Goal: Transaction & Acquisition: Purchase product/service

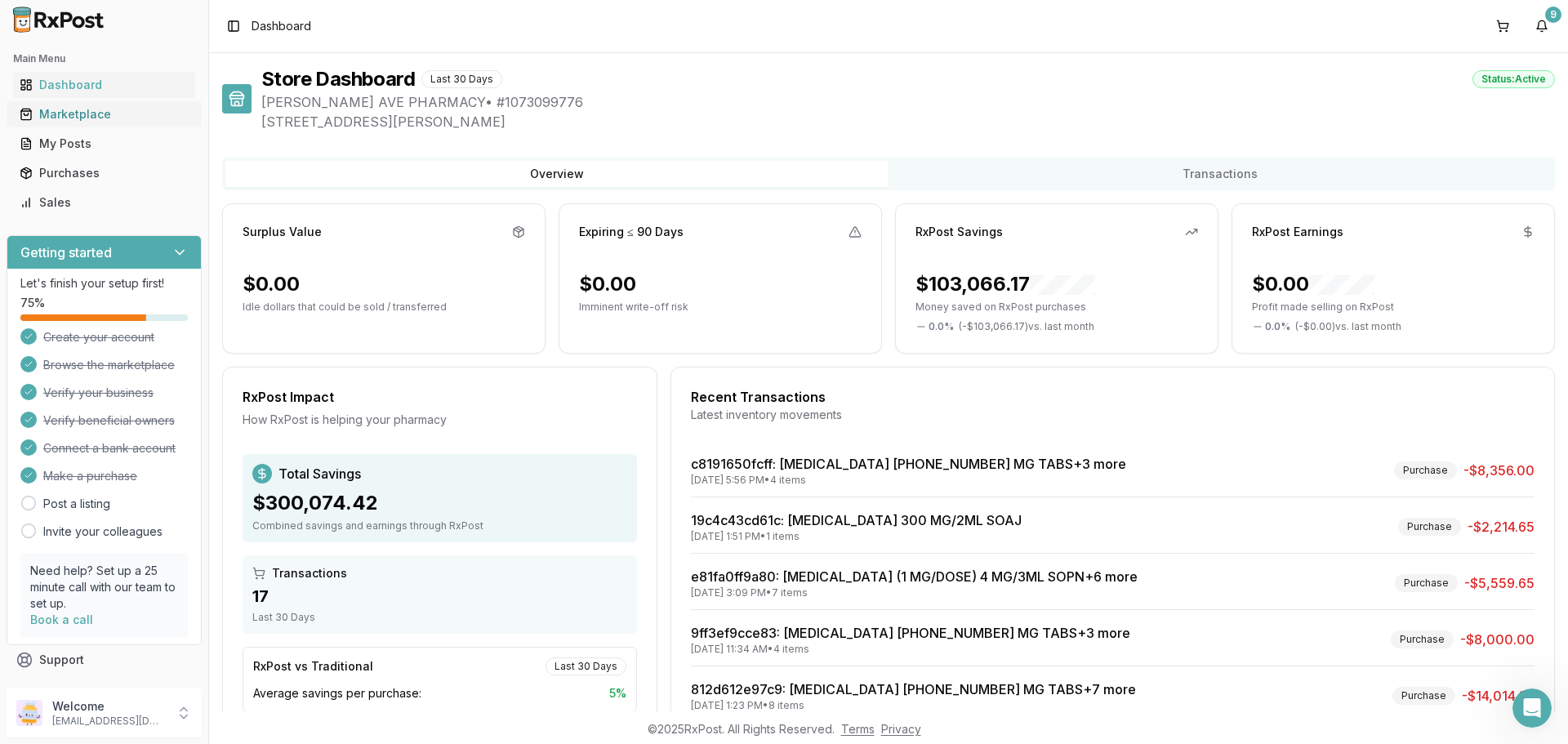
click at [107, 114] on div "Marketplace" at bounding box center [104, 114] width 169 height 16
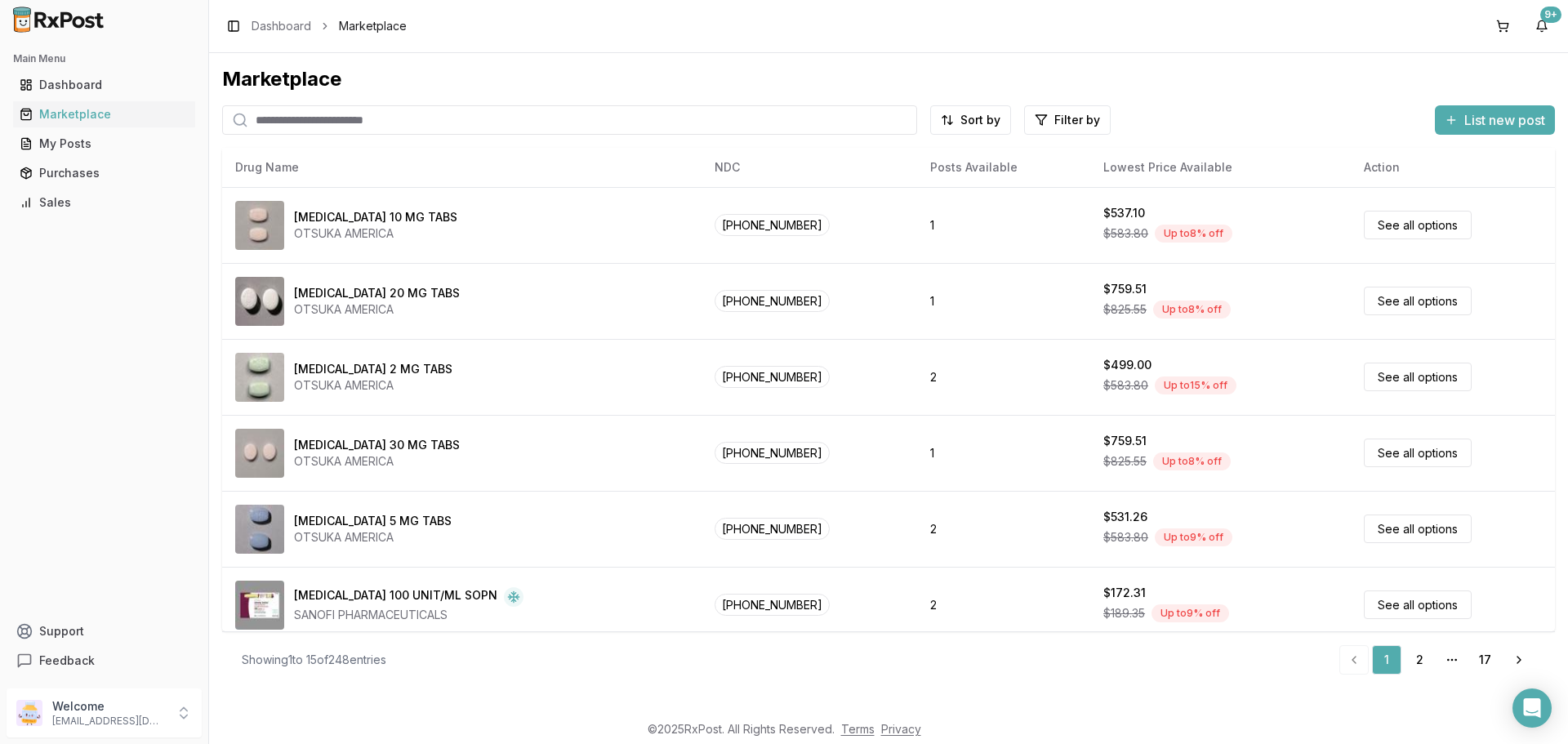
click at [345, 118] on input "search" at bounding box center [569, 120] width 695 height 29
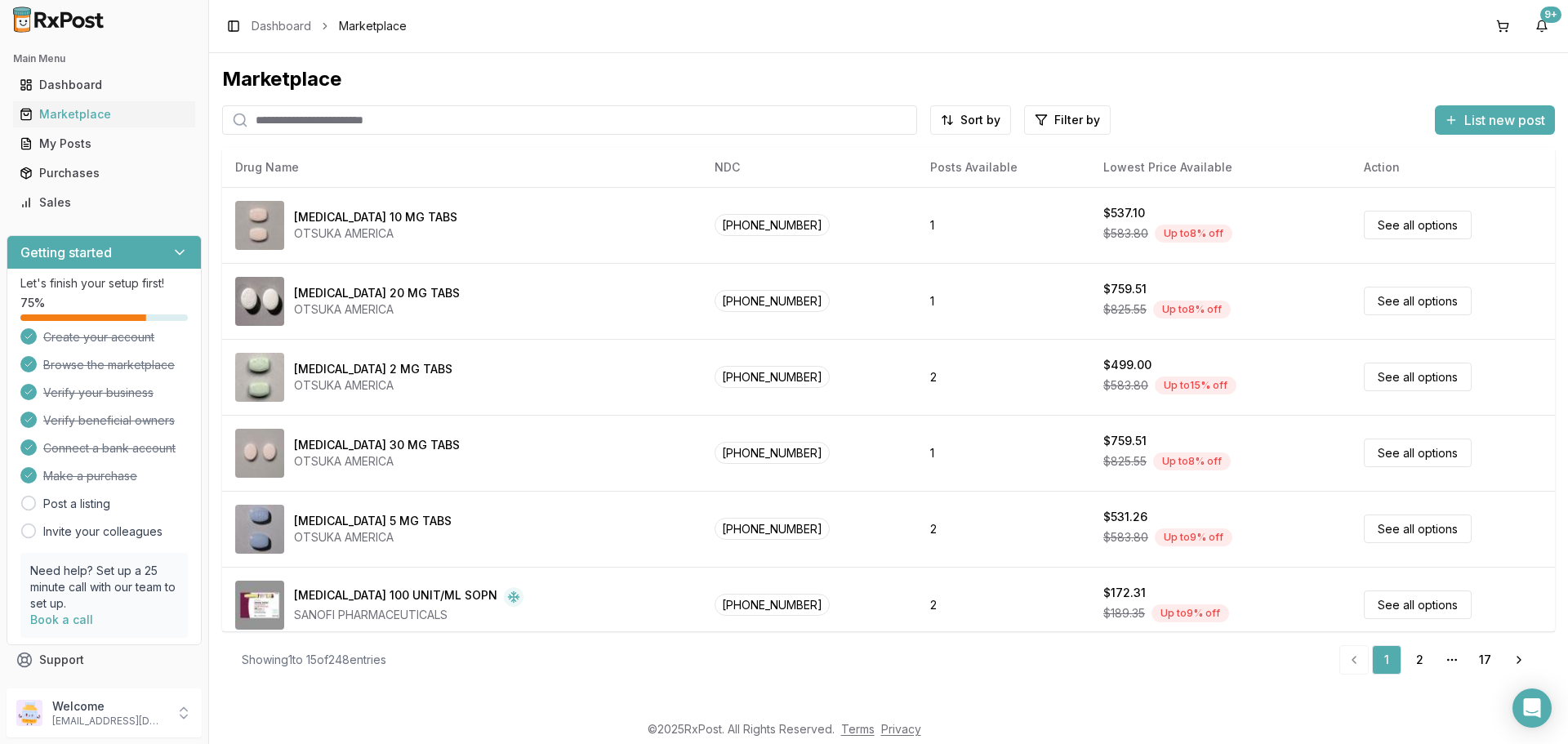
paste input "**********"
type input "**********"
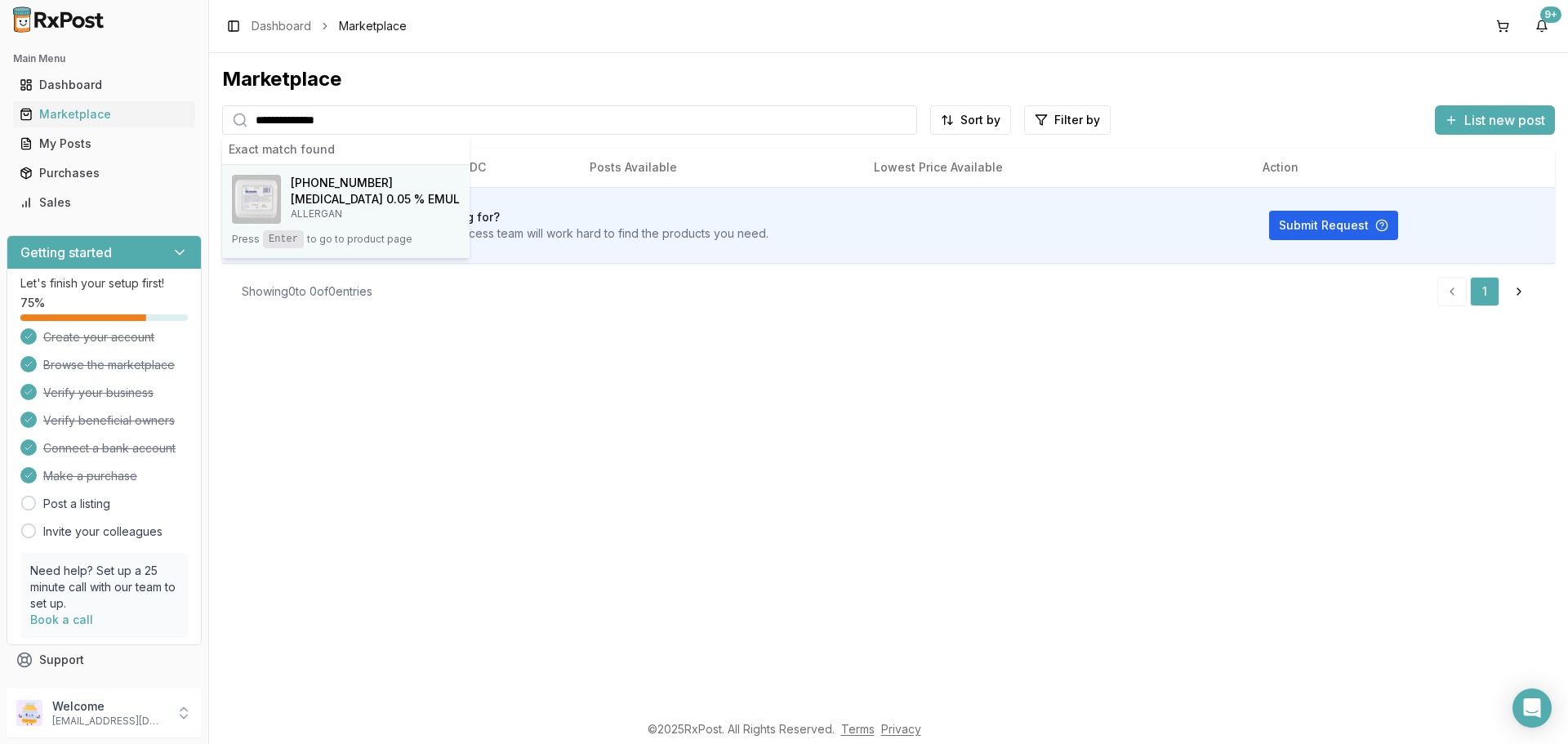
click at [322, 209] on p "ALLERGAN" at bounding box center [375, 213] width 169 height 13
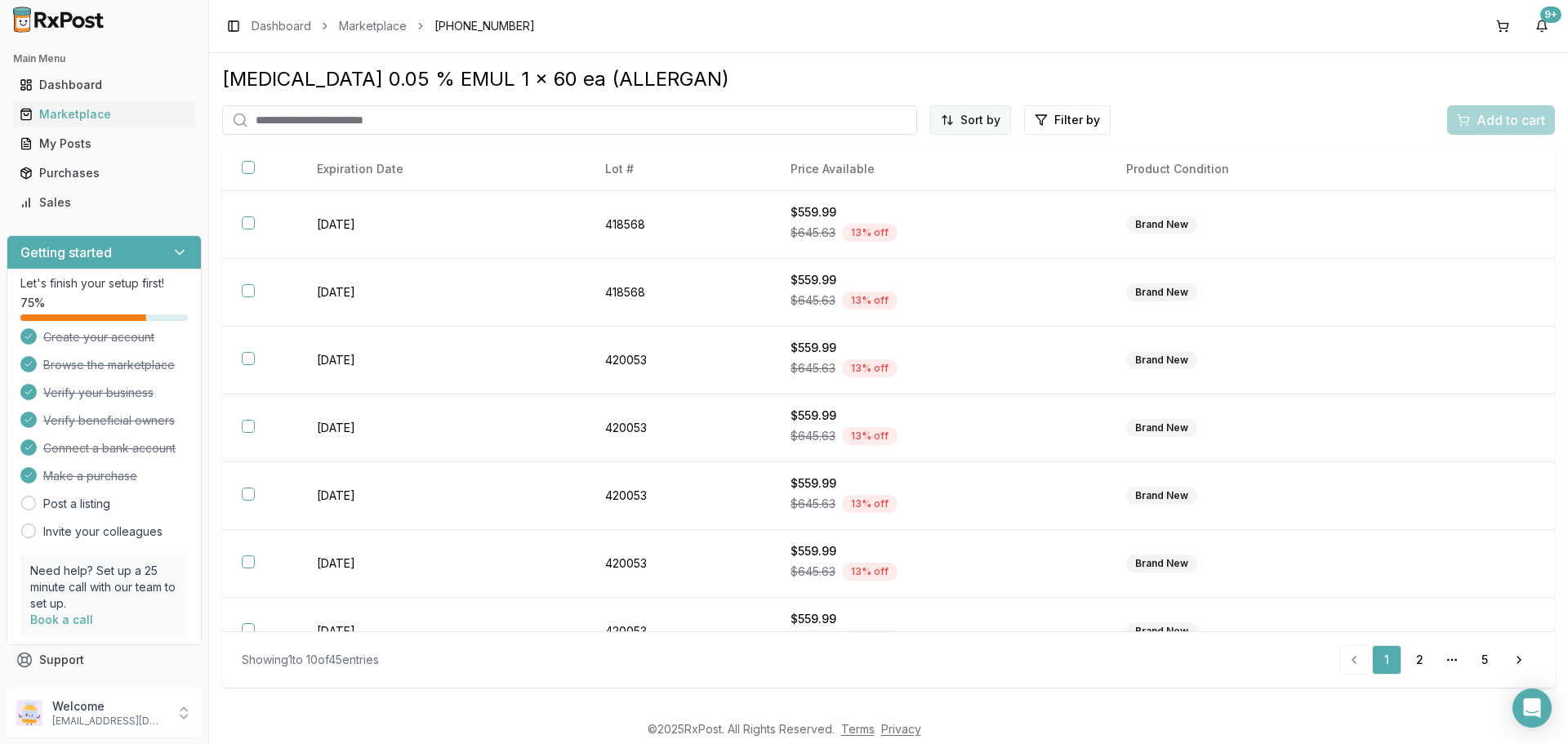
click at [982, 127] on html "Main Menu Dashboard Marketplace My Posts Purchases Sales Getting started Let's …" at bounding box center [784, 372] width 1568 height 744
click at [947, 176] on div "Price (Low to High)" at bounding box center [931, 181] width 155 height 26
click at [573, 114] on input "search" at bounding box center [535, 120] width 627 height 29
type input "***"
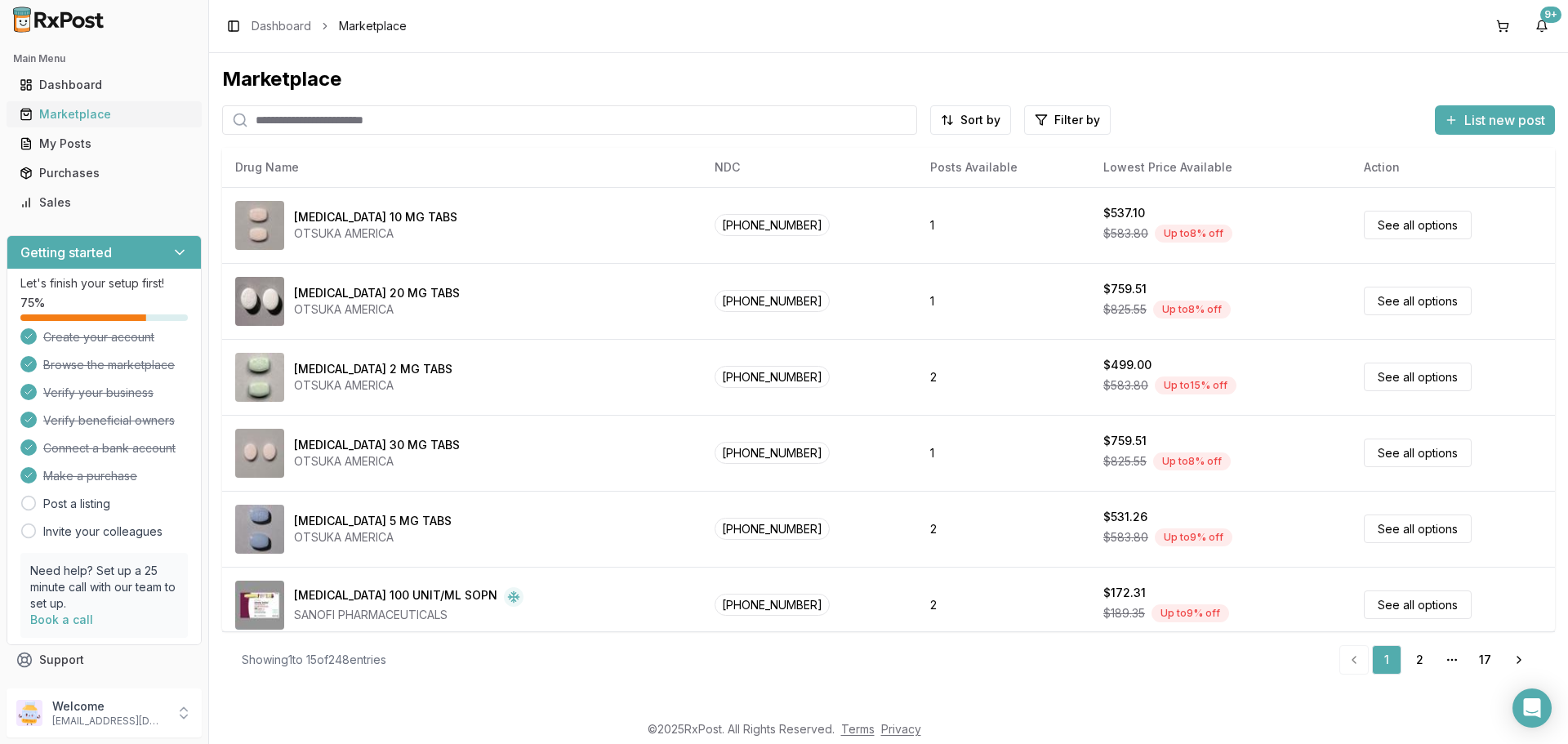
click at [76, 115] on div "Marketplace" at bounding box center [104, 114] width 169 height 16
click at [368, 120] on input "search" at bounding box center [569, 120] width 695 height 29
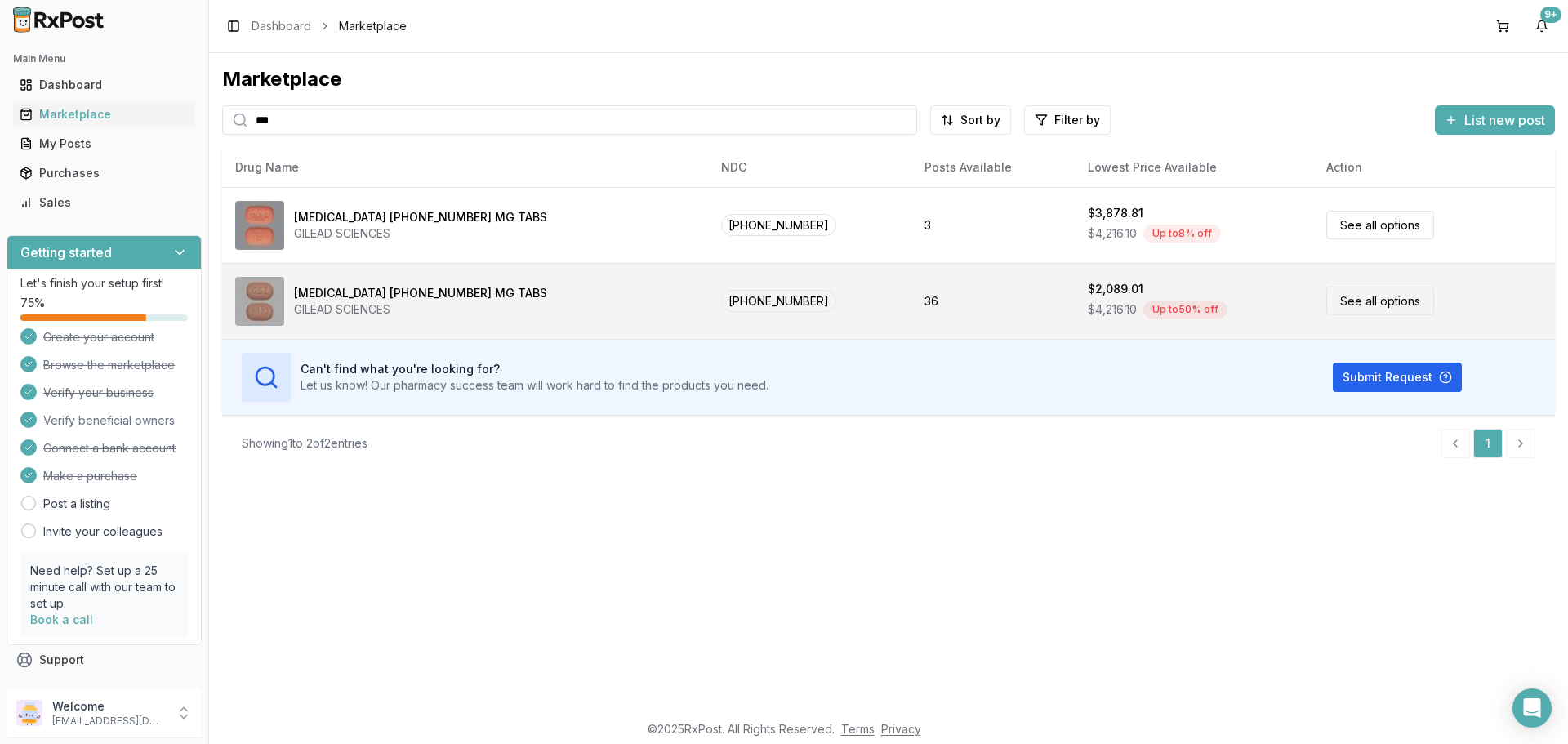
type input "***"
click at [1352, 307] on link "See all options" at bounding box center [1379, 301] width 107 height 29
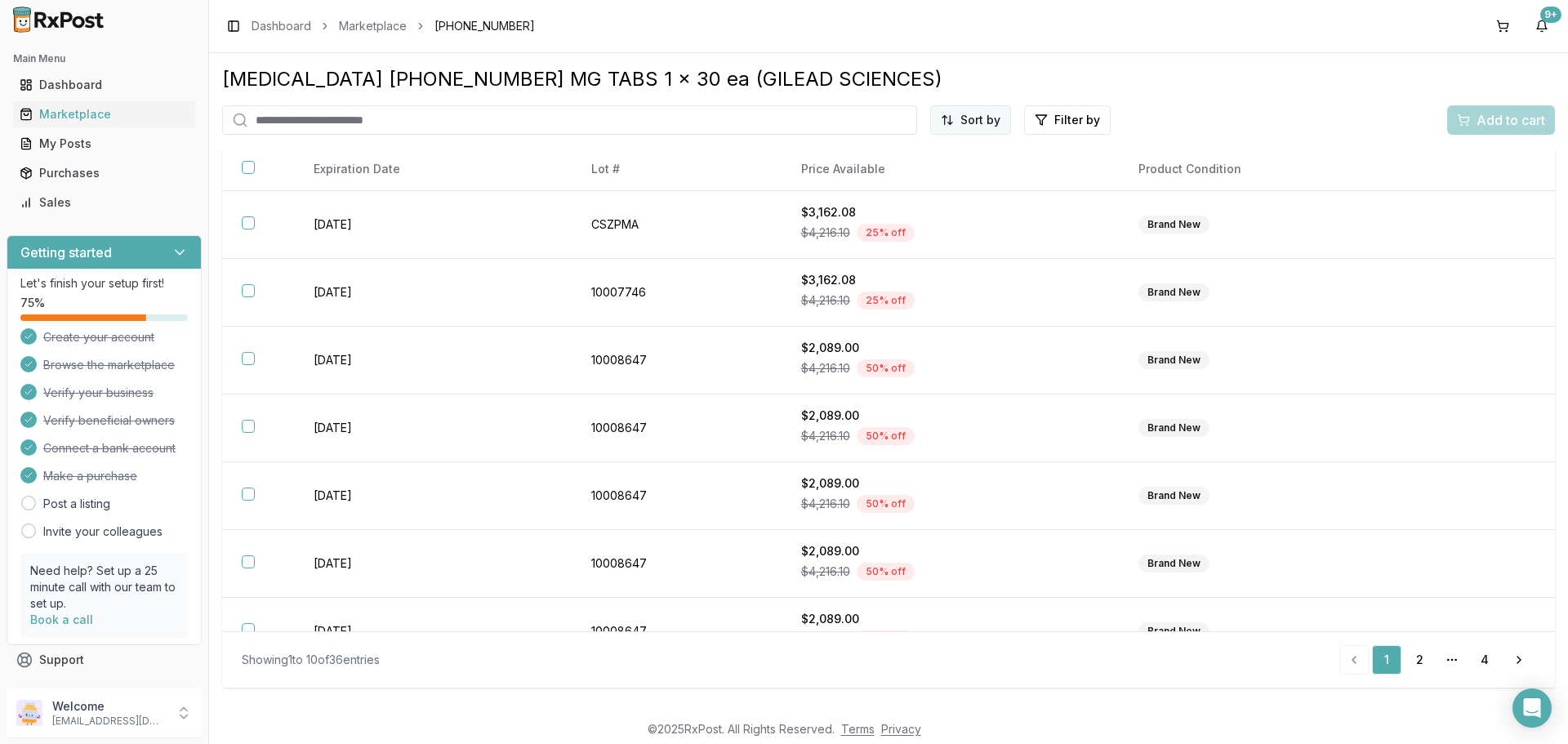
click at [997, 127] on html "Main Menu Dashboard Marketplace My Posts Purchases Sales Getting started Let's …" at bounding box center [784, 372] width 1568 height 744
click at [966, 176] on div "Price (Low to High)" at bounding box center [931, 181] width 155 height 26
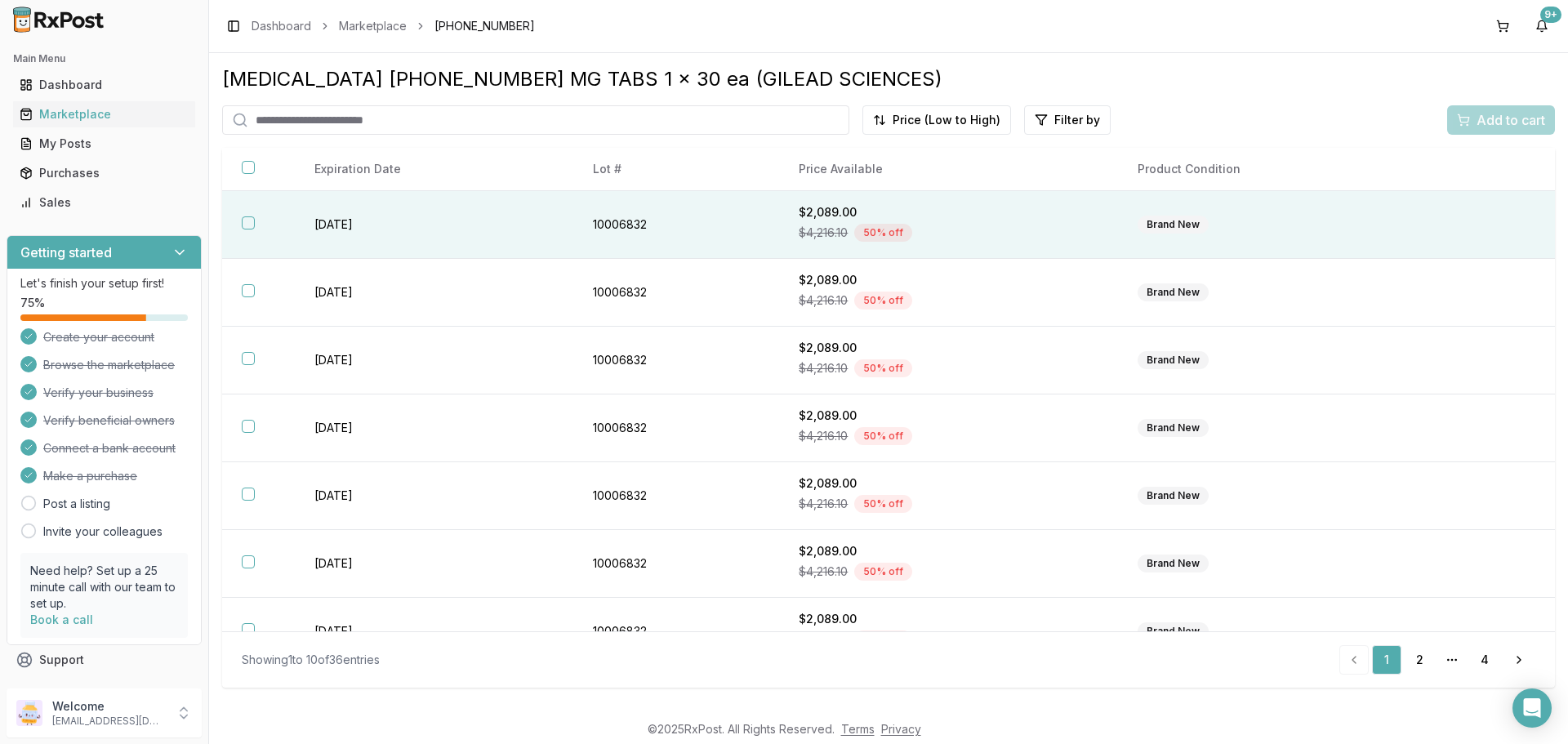
click at [244, 222] on button "button" at bounding box center [248, 223] width 13 height 13
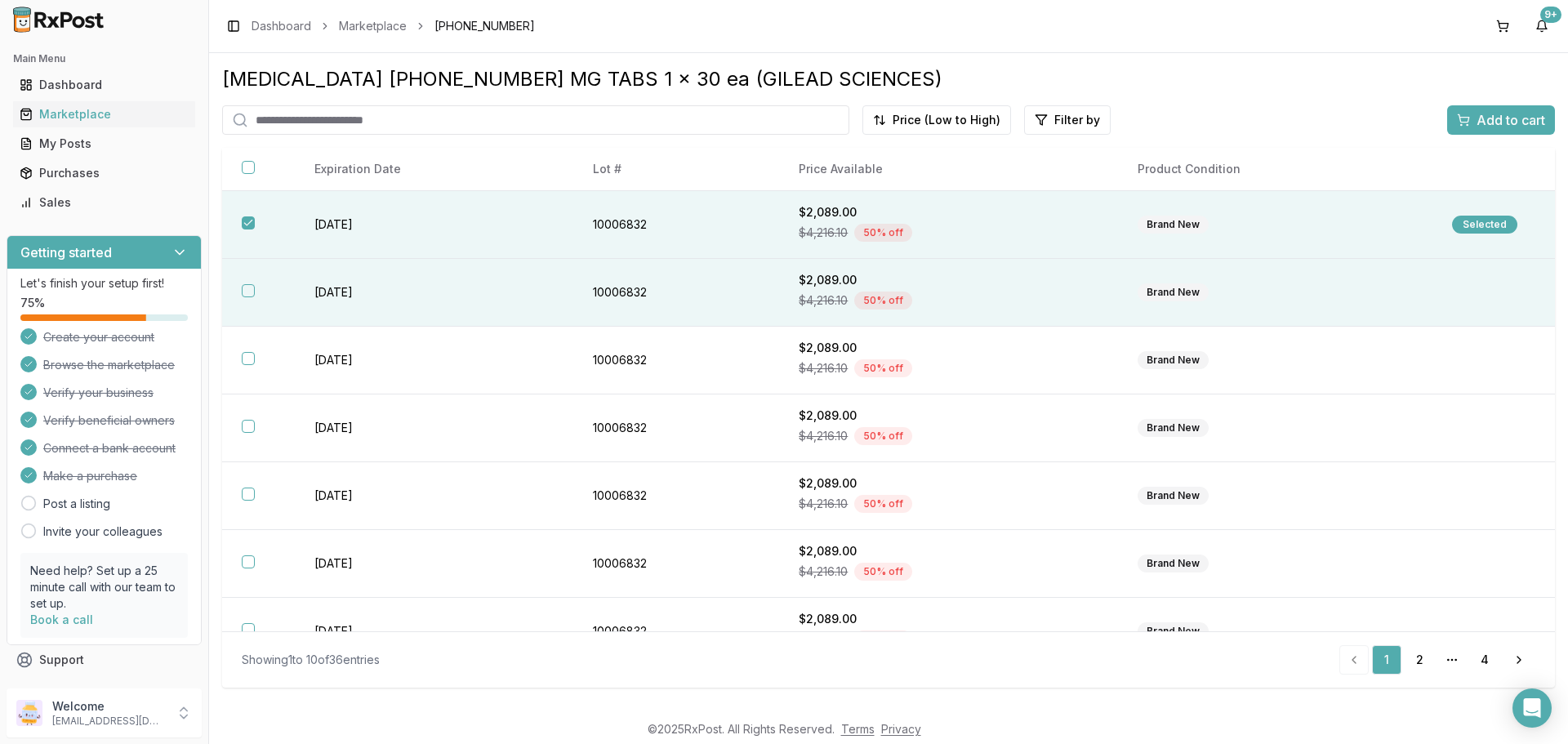
click at [250, 289] on button "button" at bounding box center [248, 290] width 13 height 13
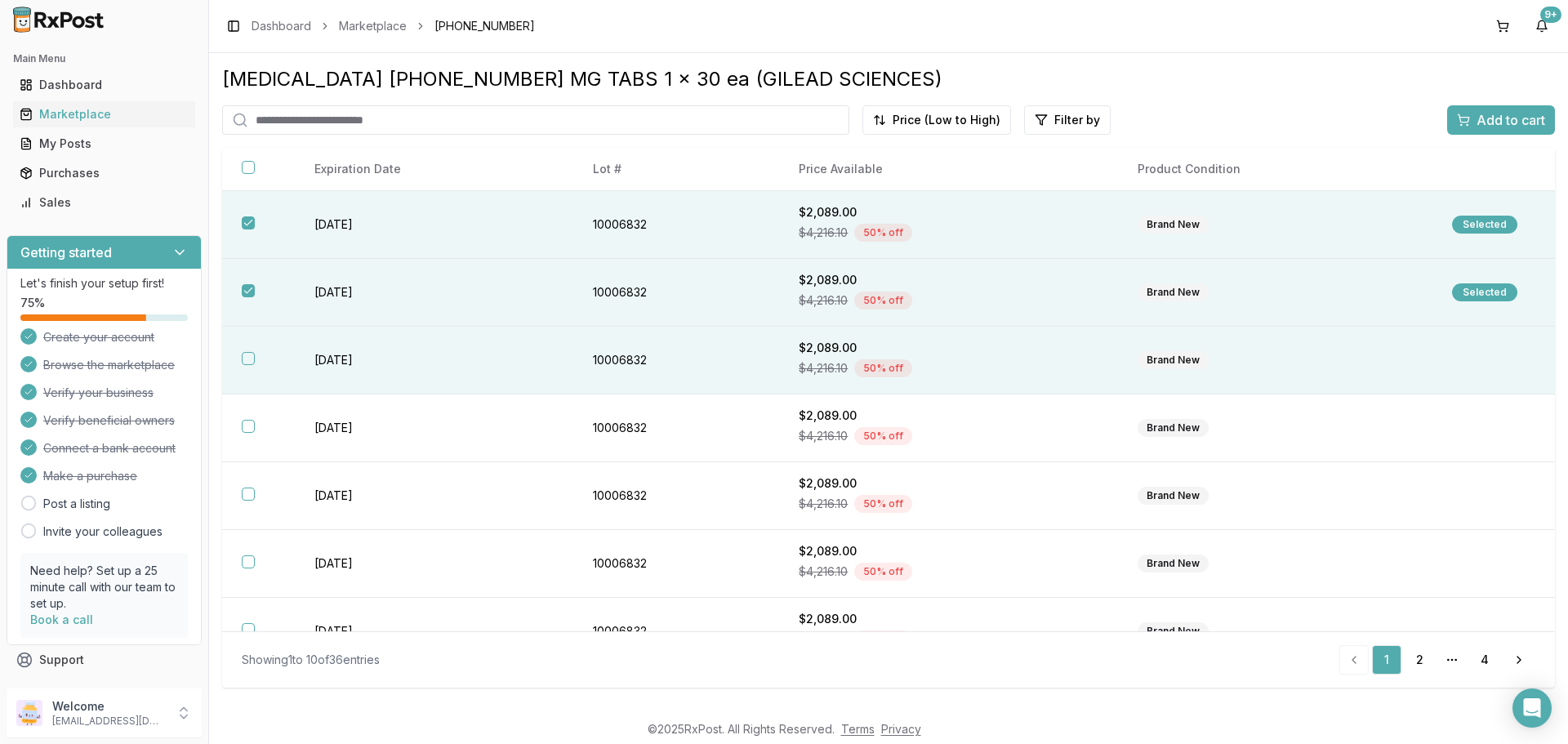
click at [244, 364] on button "button" at bounding box center [248, 358] width 13 height 13
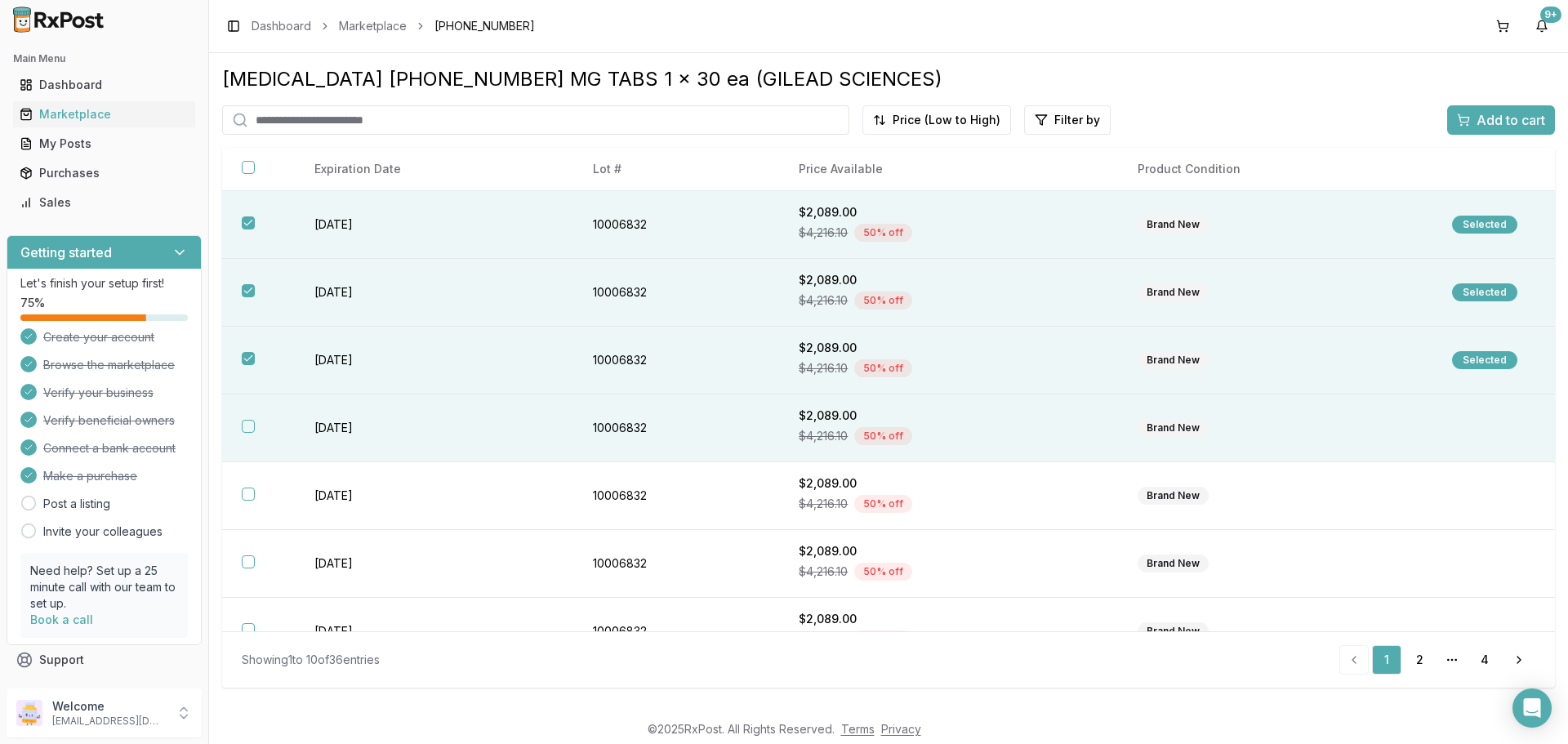
click at [248, 425] on button "button" at bounding box center [248, 426] width 13 height 13
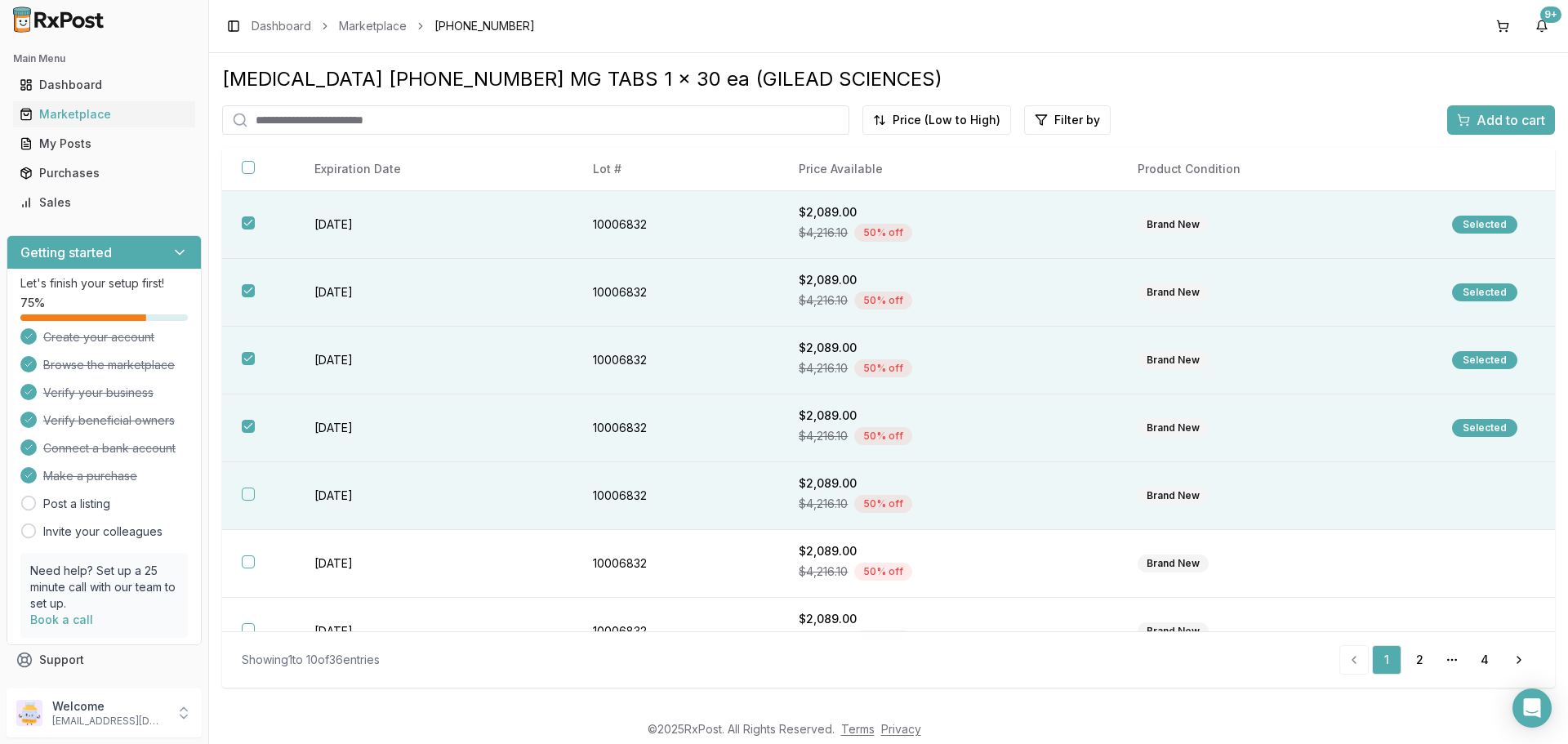
click at [248, 495] on button "button" at bounding box center [248, 493] width 13 height 13
click at [1494, 117] on span "Add to cart" at bounding box center [1510, 120] width 69 height 19
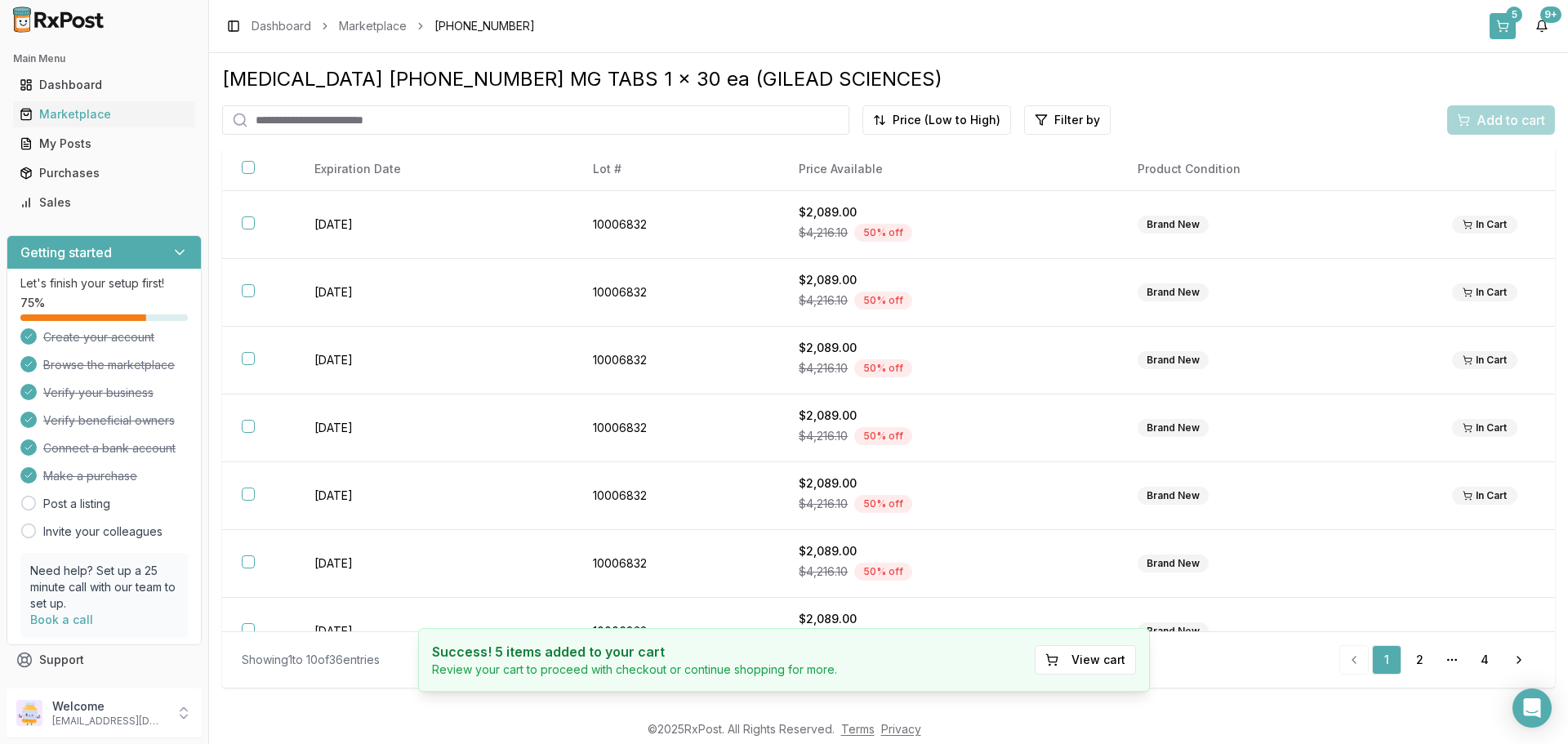
click at [1504, 29] on button "5" at bounding box center [1502, 25] width 26 height 26
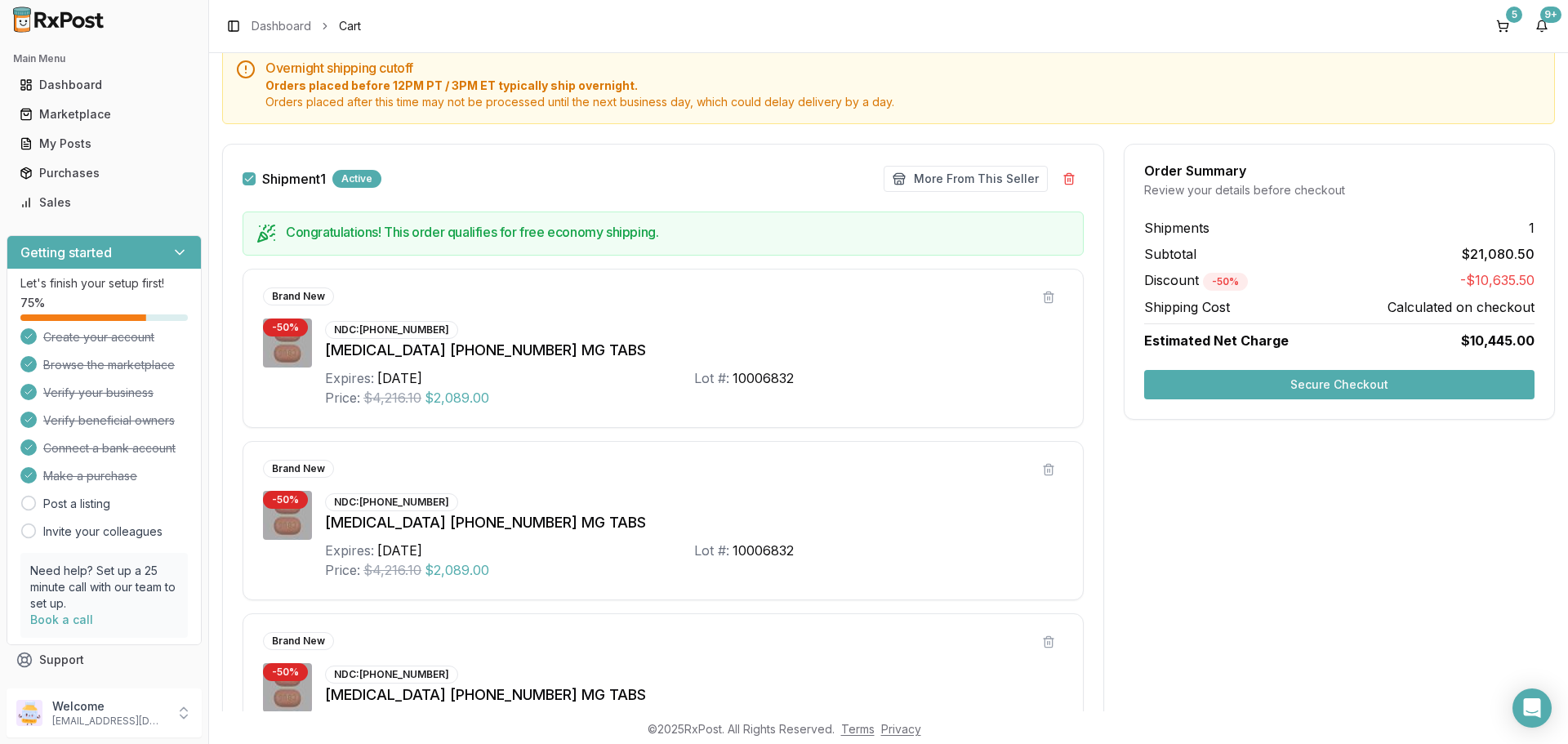
scroll to position [408, 0]
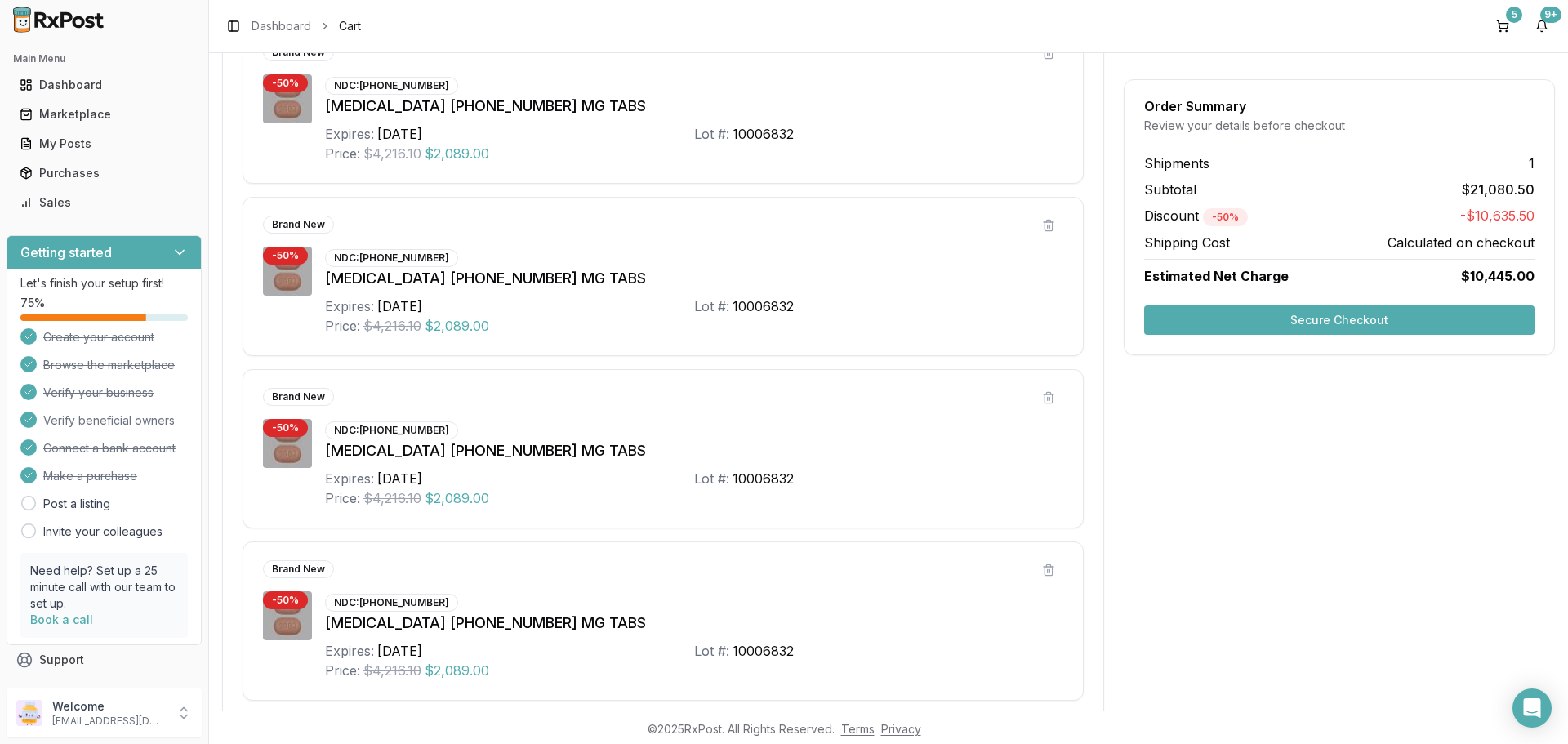
click at [1207, 319] on button "Secure Checkout" at bounding box center [1339, 320] width 390 height 29
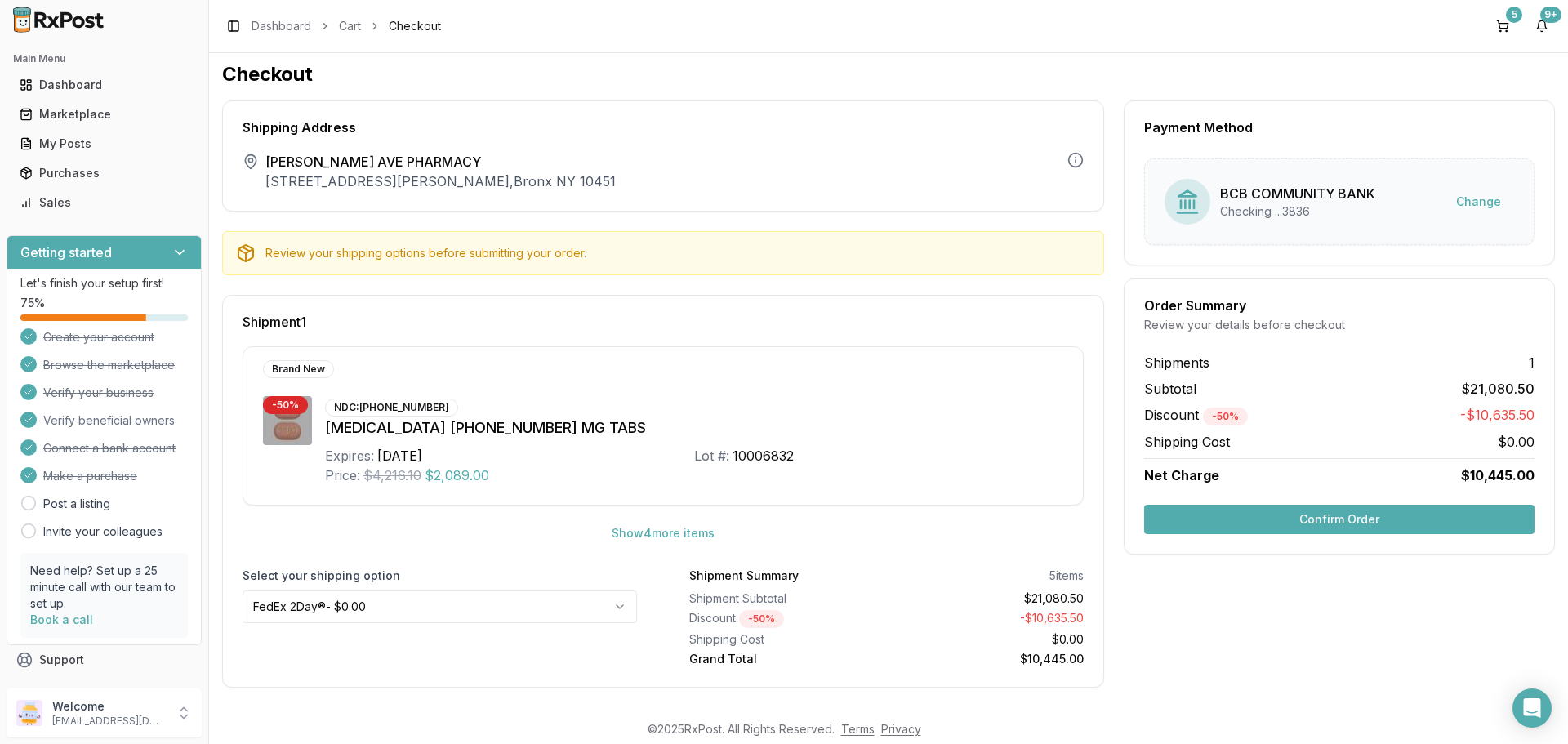
scroll to position [8, 0]
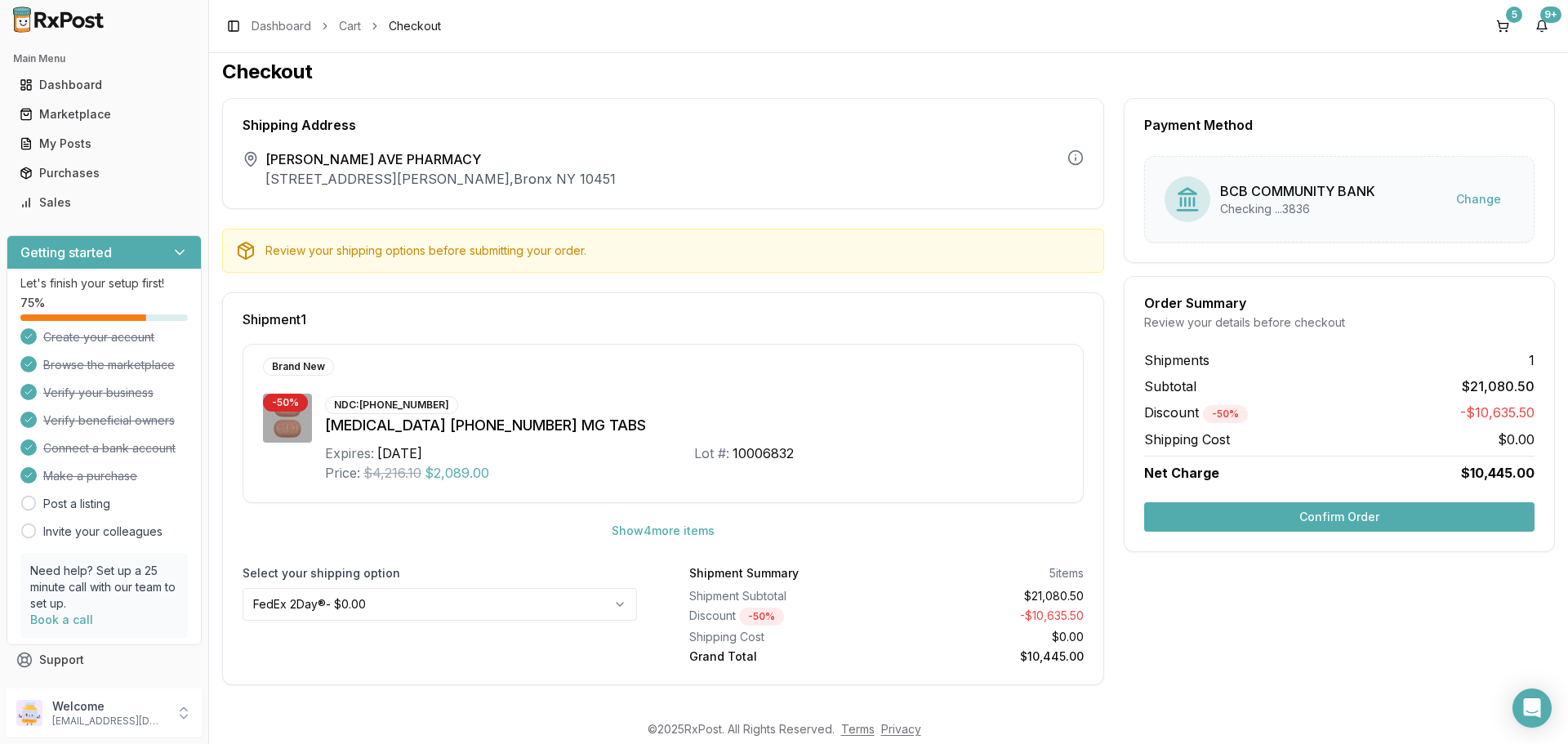
click at [446, 598] on html "Main Menu Dashboard Marketplace My Posts Purchases Sales Getting started Let's …" at bounding box center [784, 372] width 1568 height 744
click at [1268, 515] on button "Confirm Order" at bounding box center [1339, 517] width 390 height 29
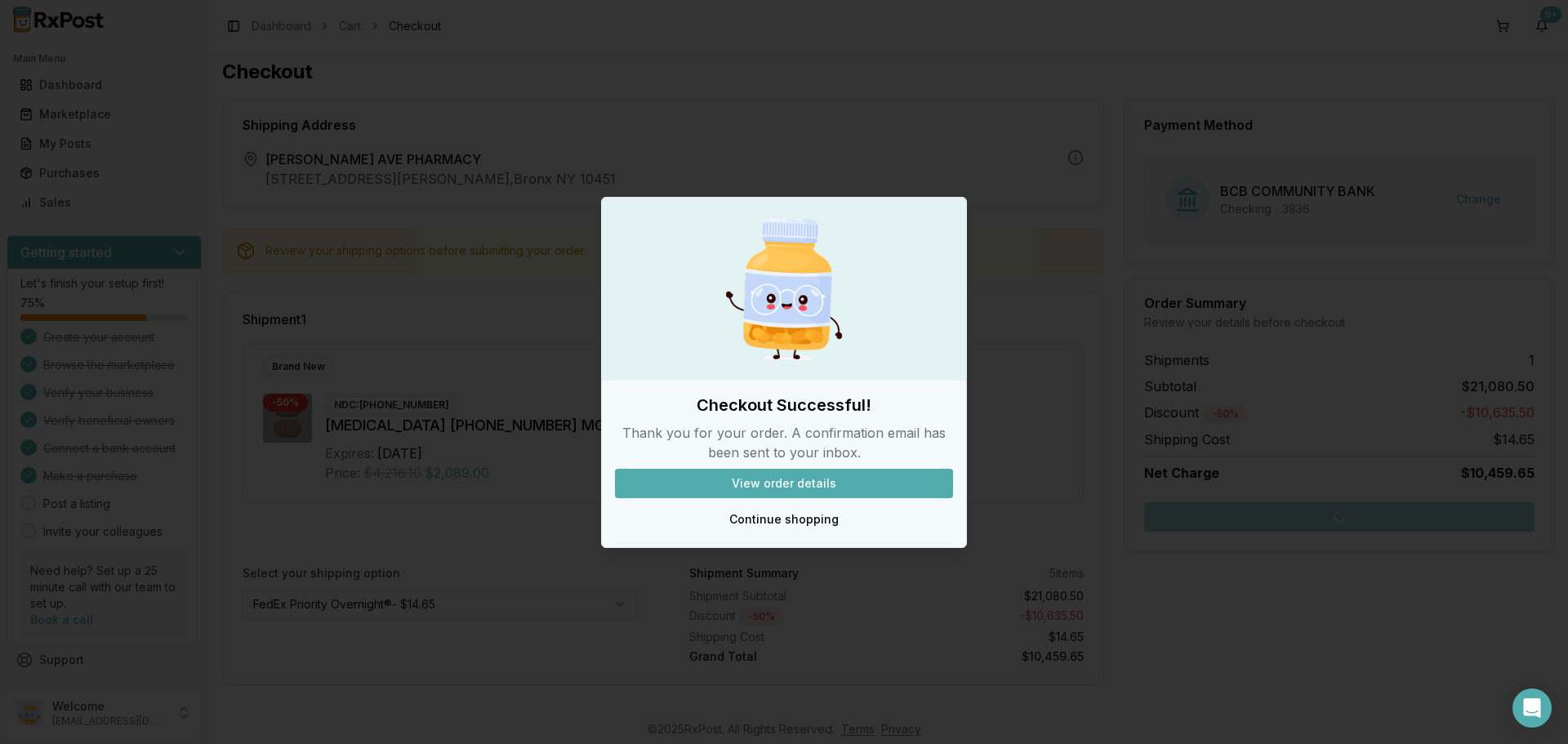
click at [807, 489] on button "View order details" at bounding box center [783, 483] width 338 height 29
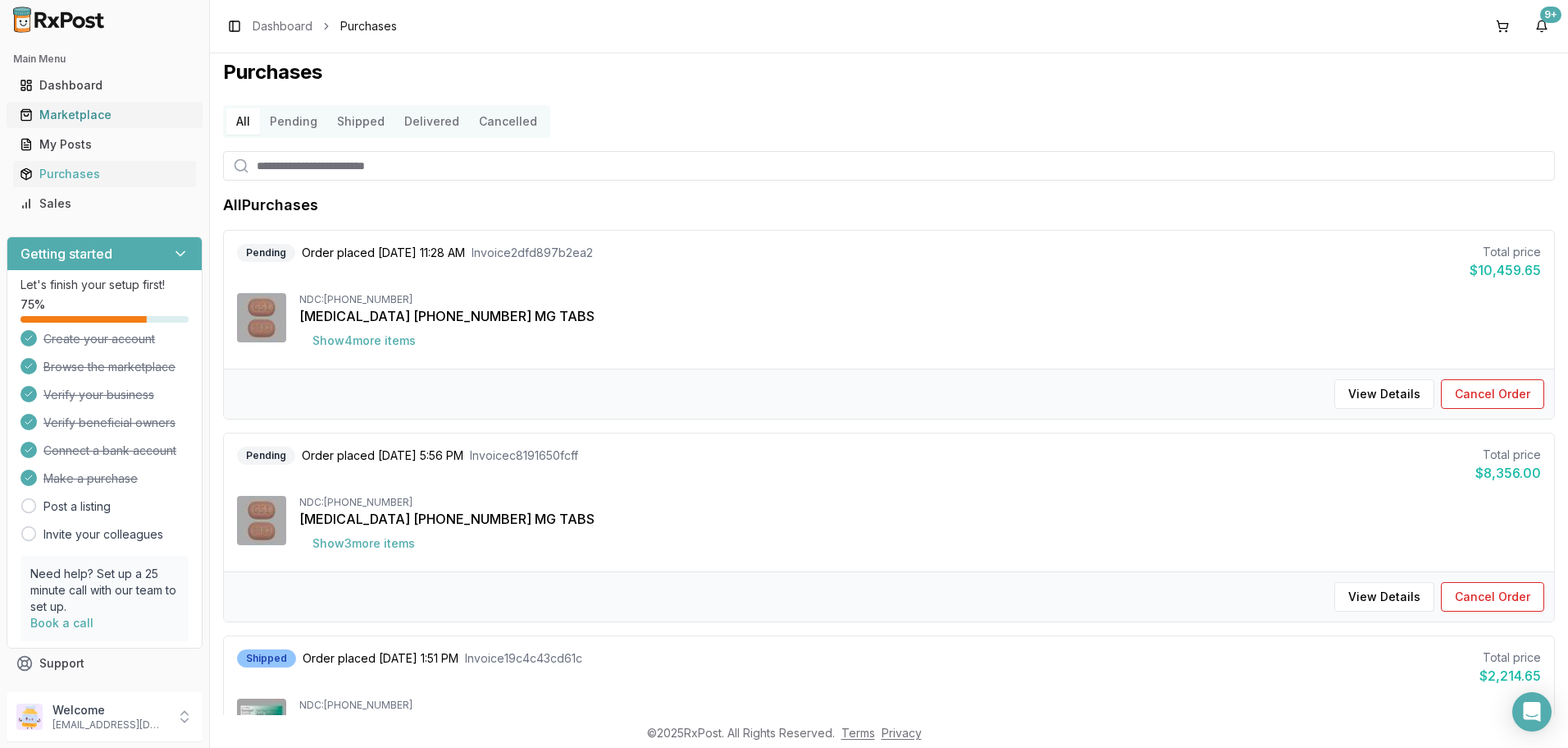
click at [72, 107] on div "Marketplace" at bounding box center [104, 115] width 170 height 17
